Goal: Transaction & Acquisition: Purchase product/service

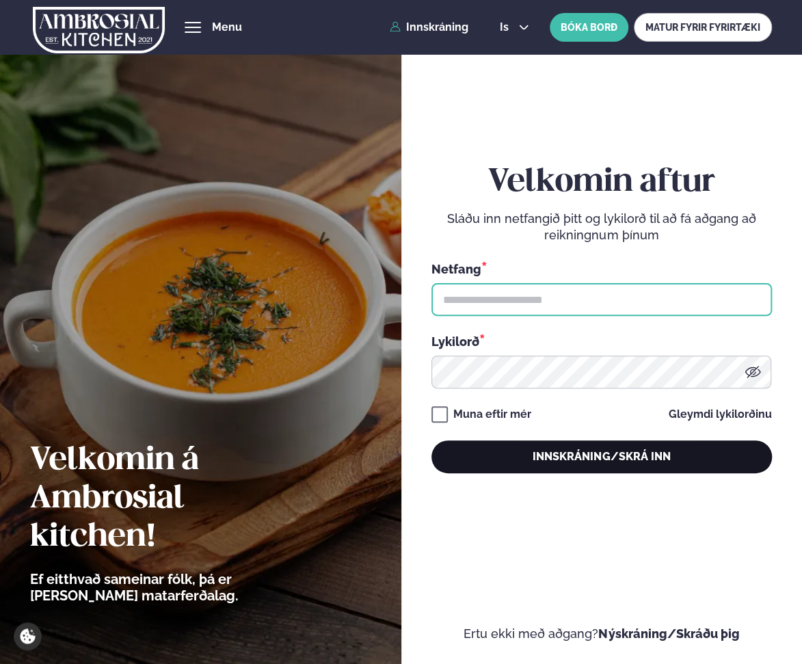
type input "**********"
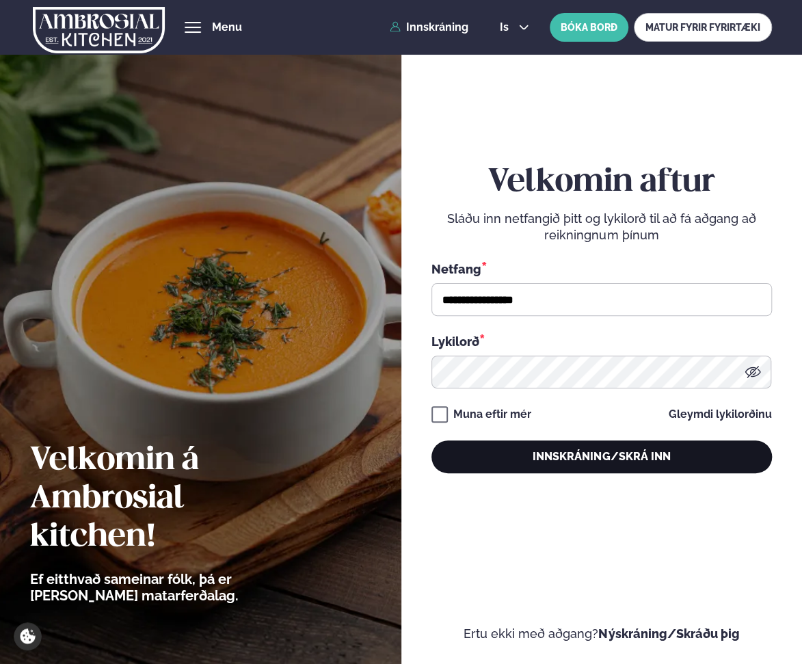
click at [586, 459] on button "Innskráning/Skrá inn" at bounding box center [601, 456] width 340 height 33
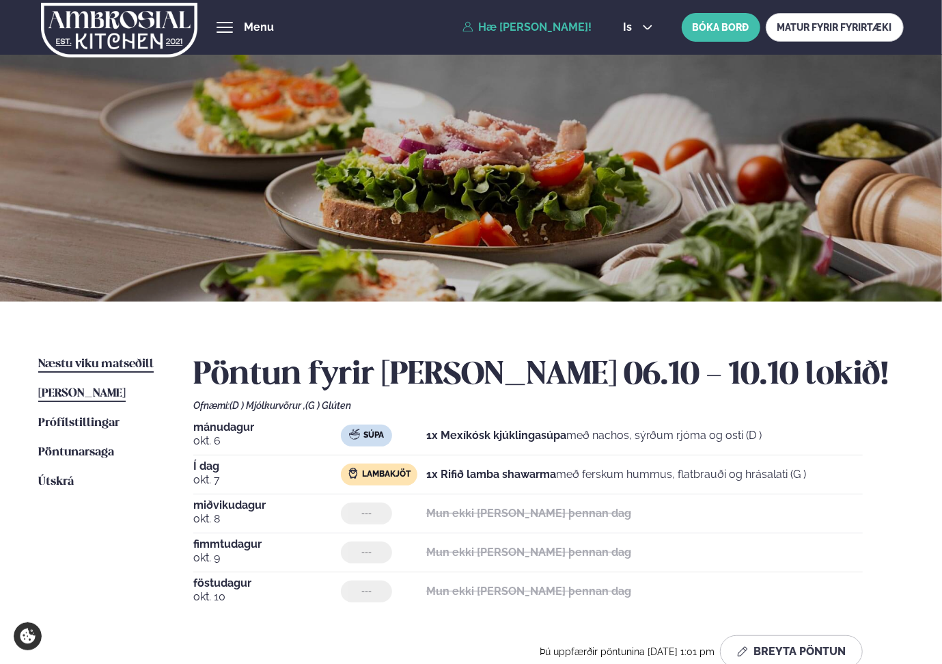
click at [86, 368] on span "Næstu viku matseðill" at bounding box center [96, 364] width 116 height 12
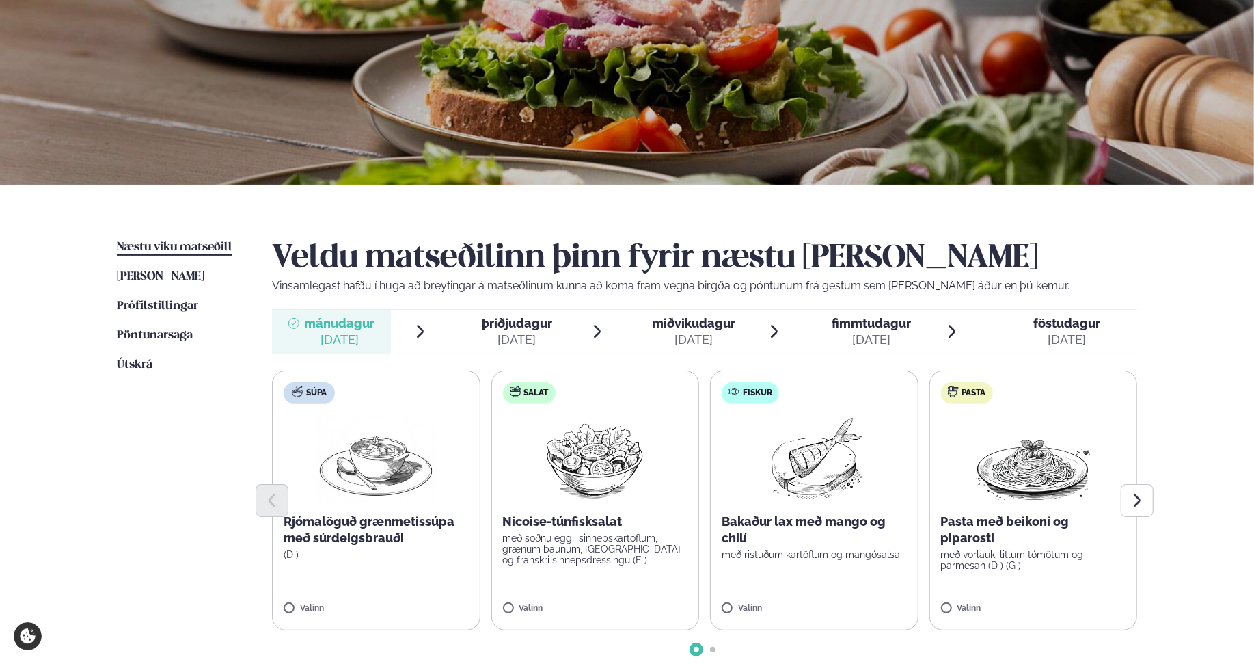
scroll to position [137, 0]
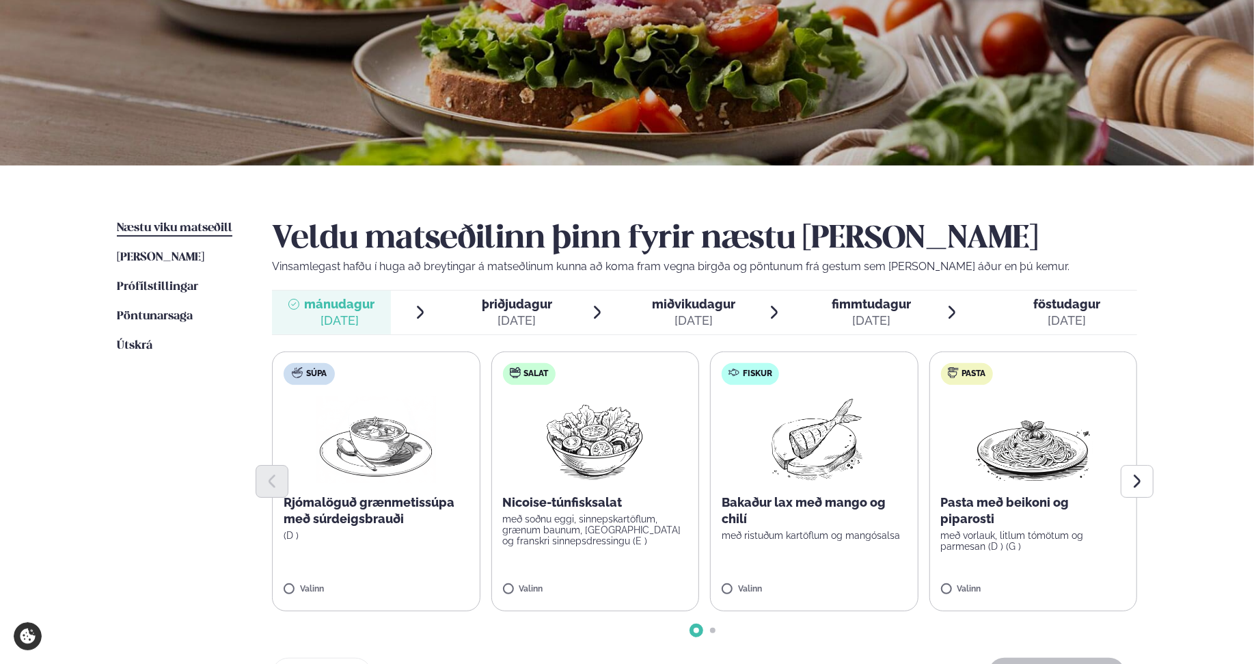
click at [742, 580] on label "Fiskur Bakaður lax með mango og chilí með ristuðum kartöflum og mangósalsa Vali…" at bounding box center [814, 481] width 208 height 260
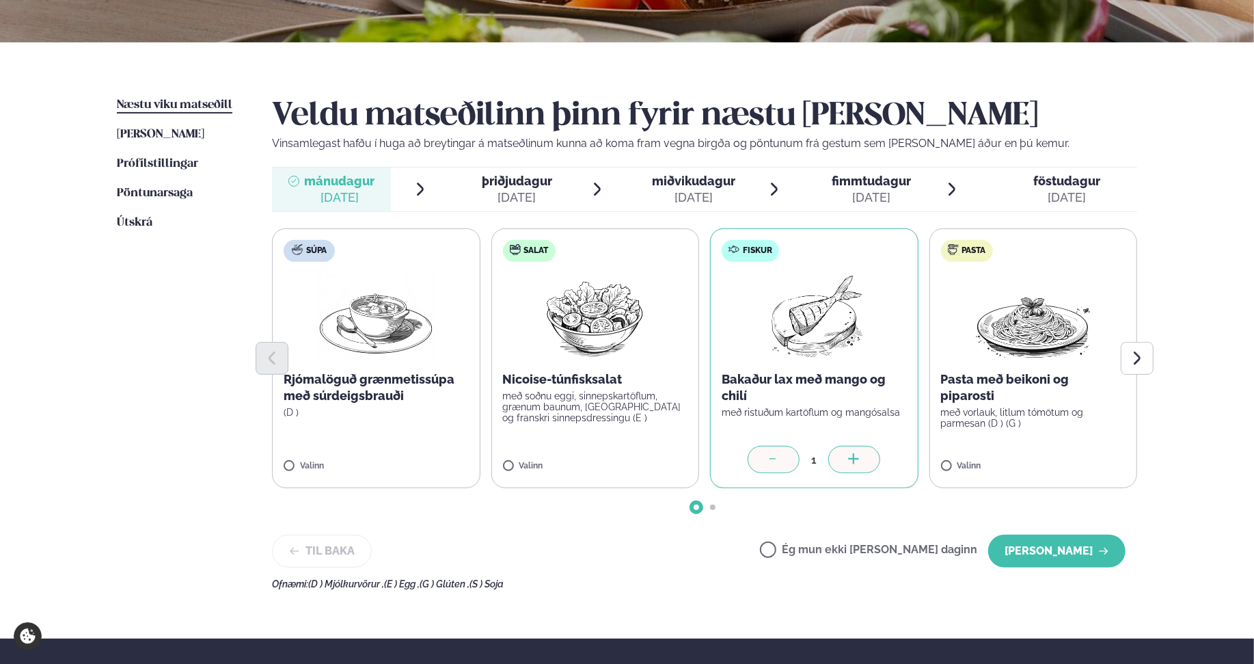
scroll to position [273, 0]
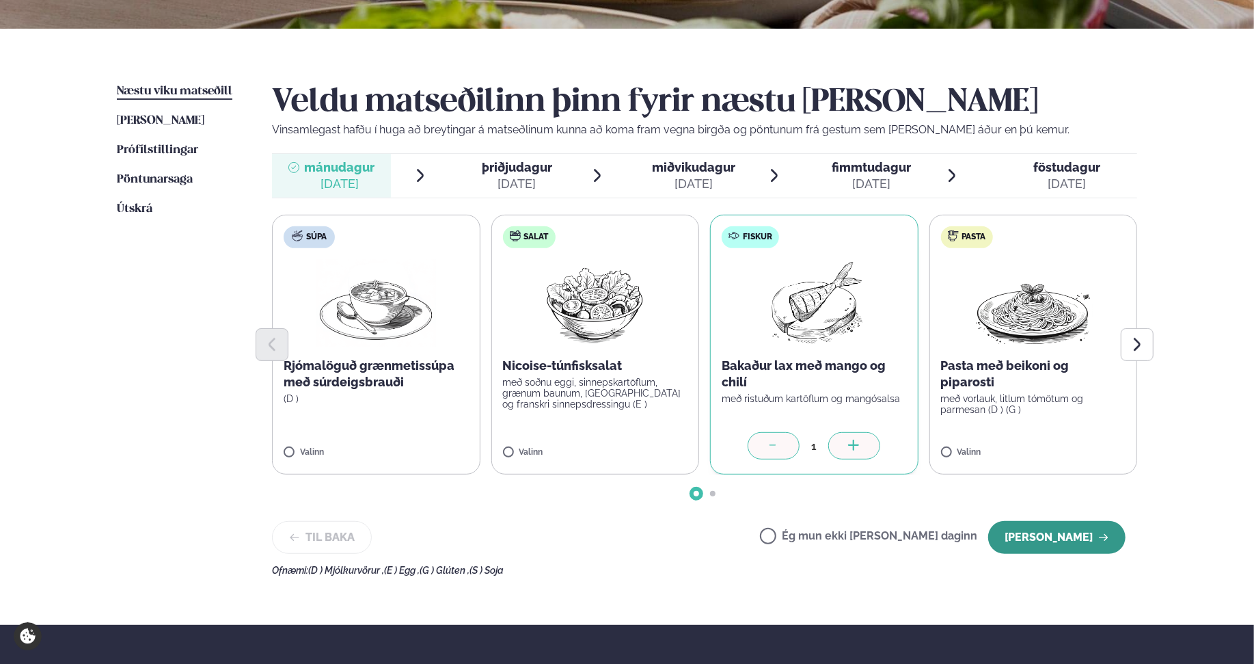
click at [801, 534] on button "[PERSON_NAME]" at bounding box center [1056, 537] width 137 height 33
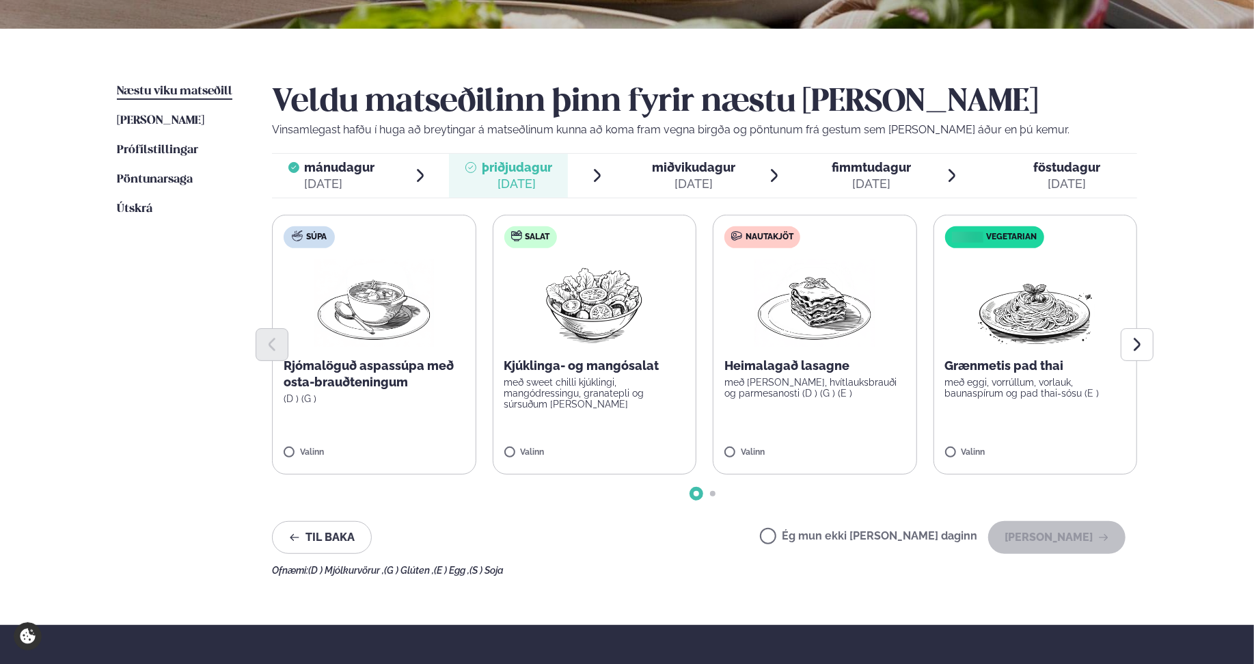
click at [801, 378] on p "með eggi, vorrúllum, vorlauk, baunaspírum og pad thai-sósu (E )" at bounding box center [1035, 388] width 181 height 22
click at [801, 542] on button "[PERSON_NAME]" at bounding box center [1056, 537] width 137 height 33
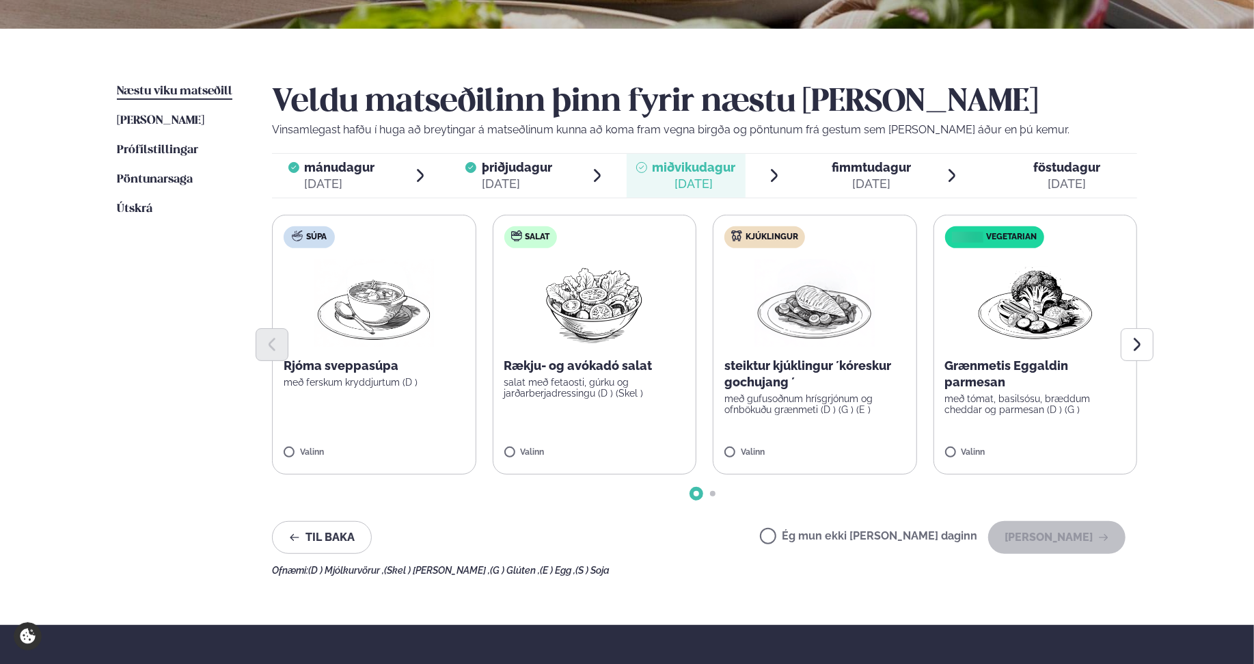
click at [775, 417] on label "Kjúklingur steiktur kjúklingur ´kóreskur gochujang ´ með gufusoðnum hrísgrjónum…" at bounding box center [815, 345] width 204 height 260
click at [801, 538] on button "[PERSON_NAME]" at bounding box center [1056, 537] width 137 height 33
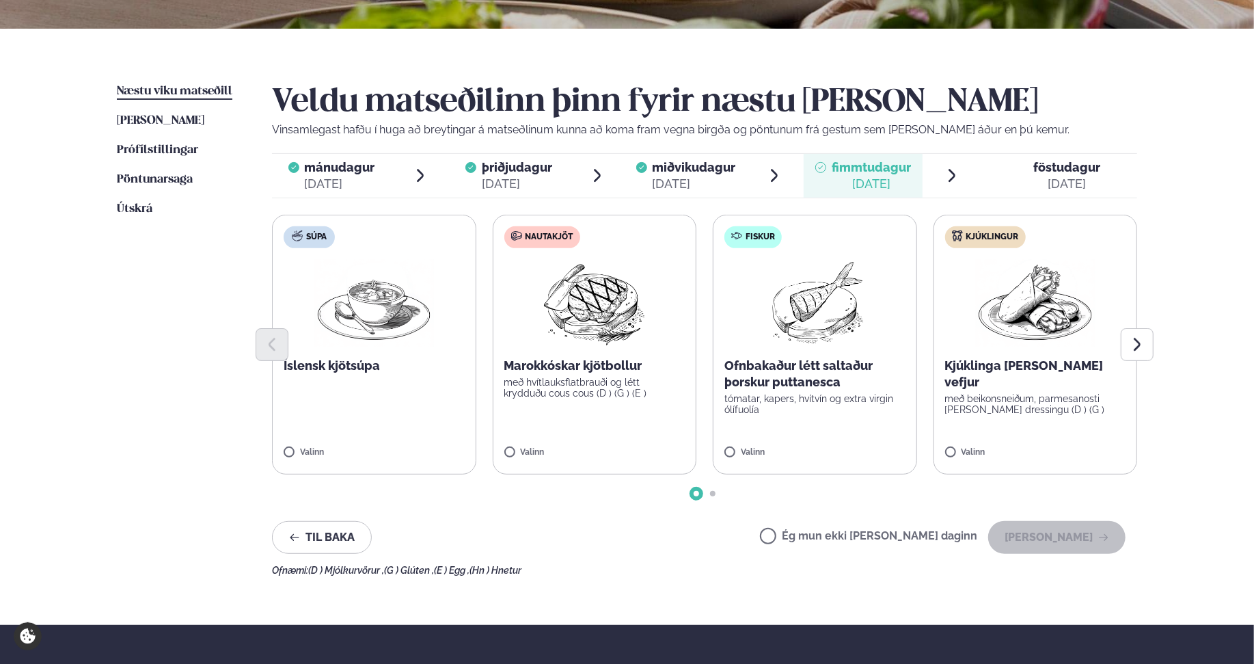
click at [756, 408] on p "tómatar, kapers, hvítvín og extra virgin ólífuolía" at bounding box center [814, 404] width 181 height 22
click at [801, 534] on button "[PERSON_NAME]" at bounding box center [1056, 537] width 137 height 33
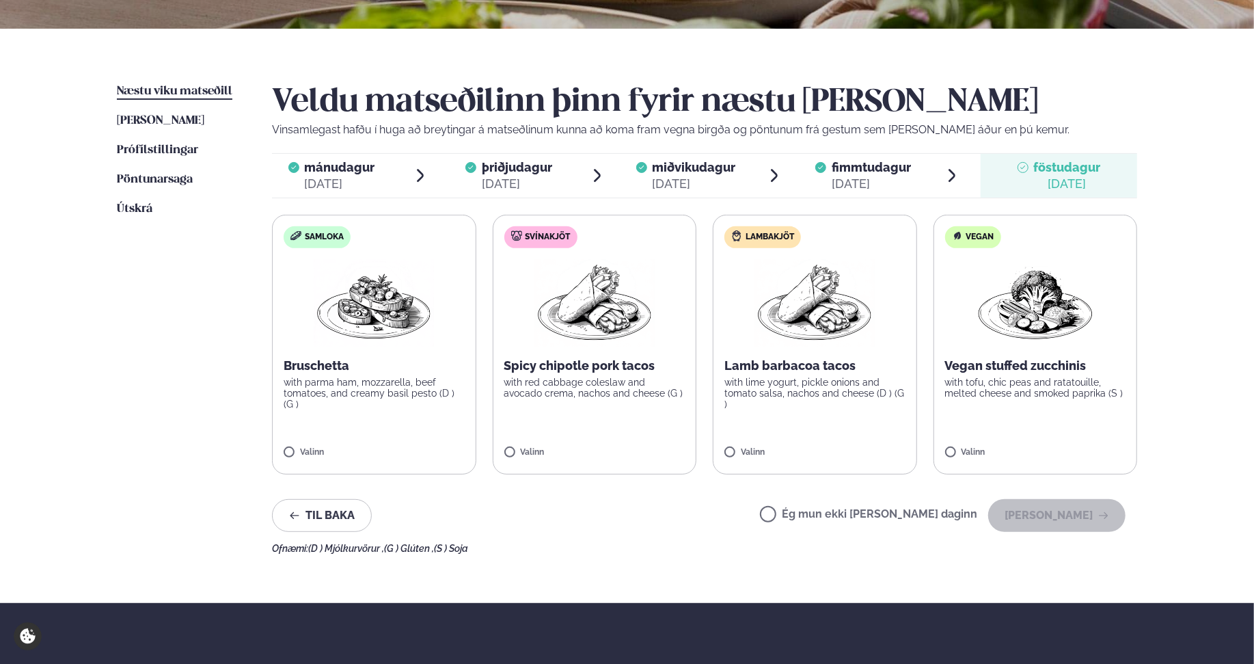
click at [801, 392] on p "with lime yogurt, pickle onions and tomato salsa, nachos and cheese (D ) (G )" at bounding box center [814, 393] width 181 height 33
click at [801, 507] on button "[PERSON_NAME]" at bounding box center [1056, 515] width 137 height 33
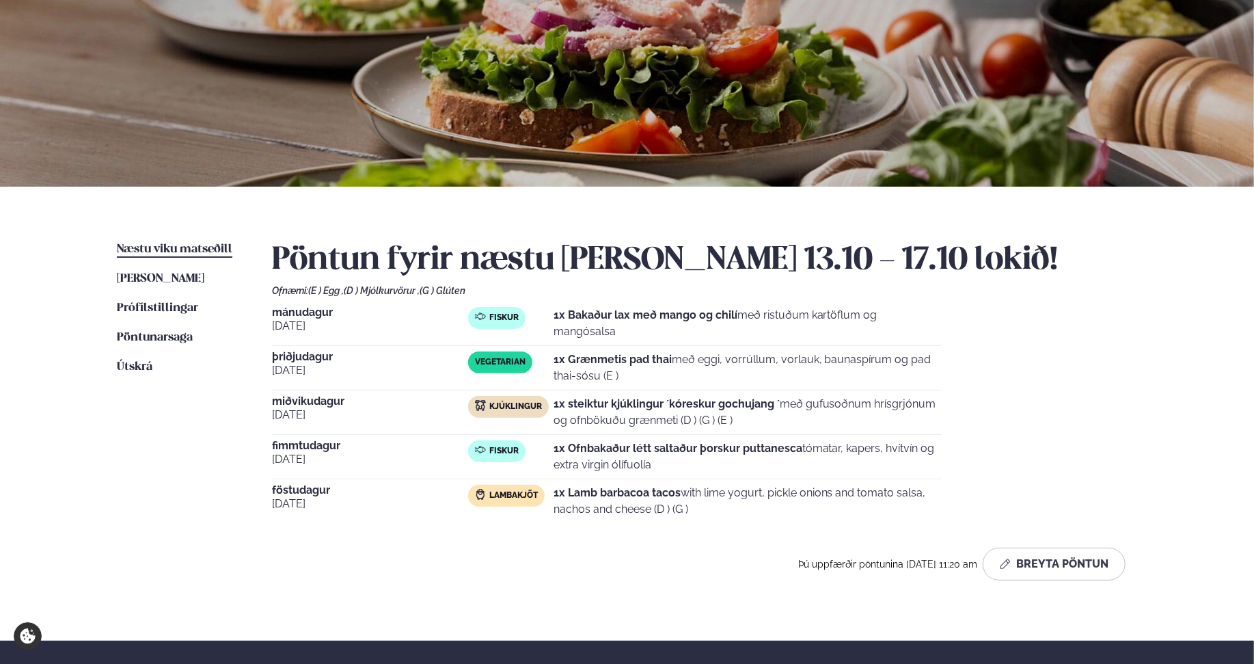
scroll to position [0, 0]
